Goal: Navigation & Orientation: Go to known website

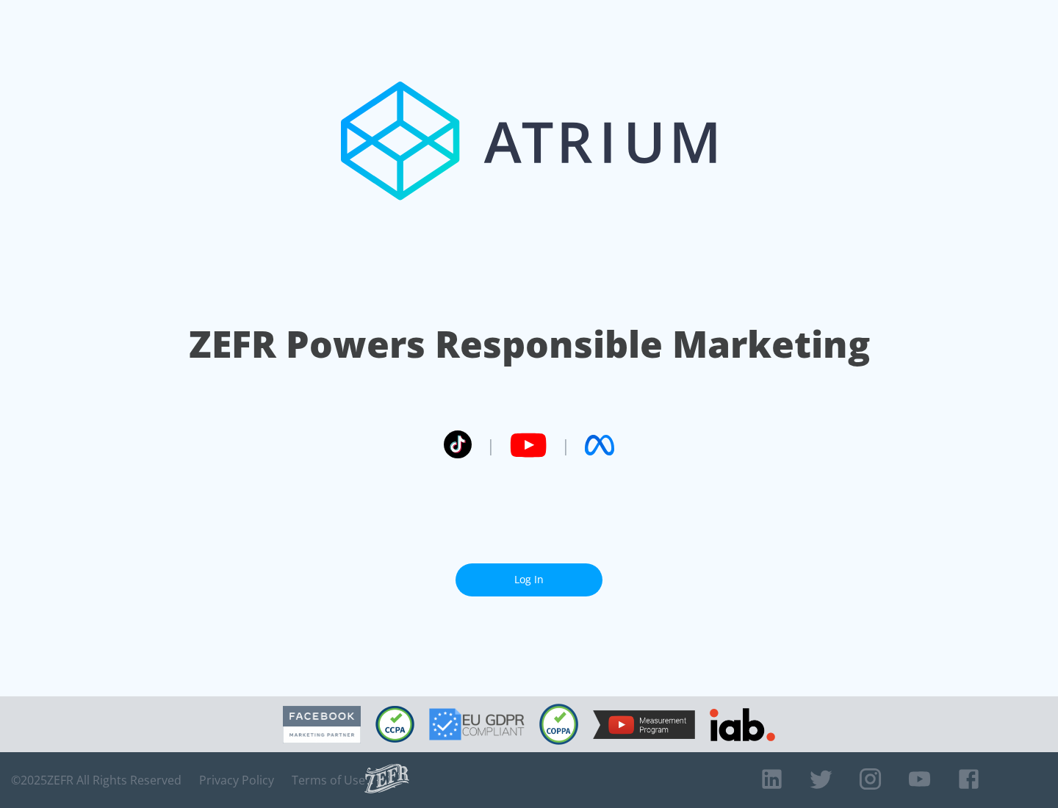
click at [529, 580] on link "Log In" at bounding box center [529, 580] width 147 height 33
